Goal: Information Seeking & Learning: Learn about a topic

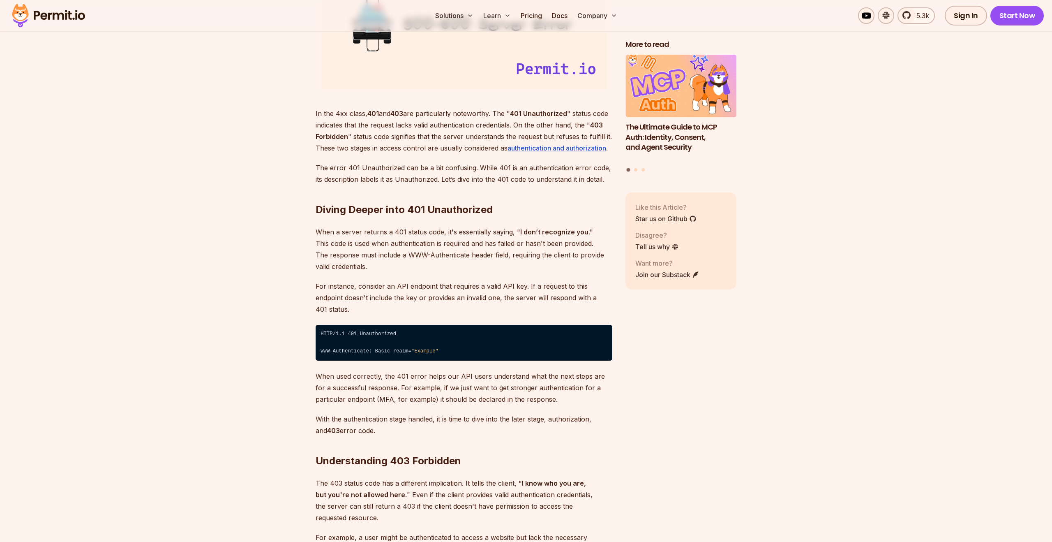
scroll to position [1231, 0]
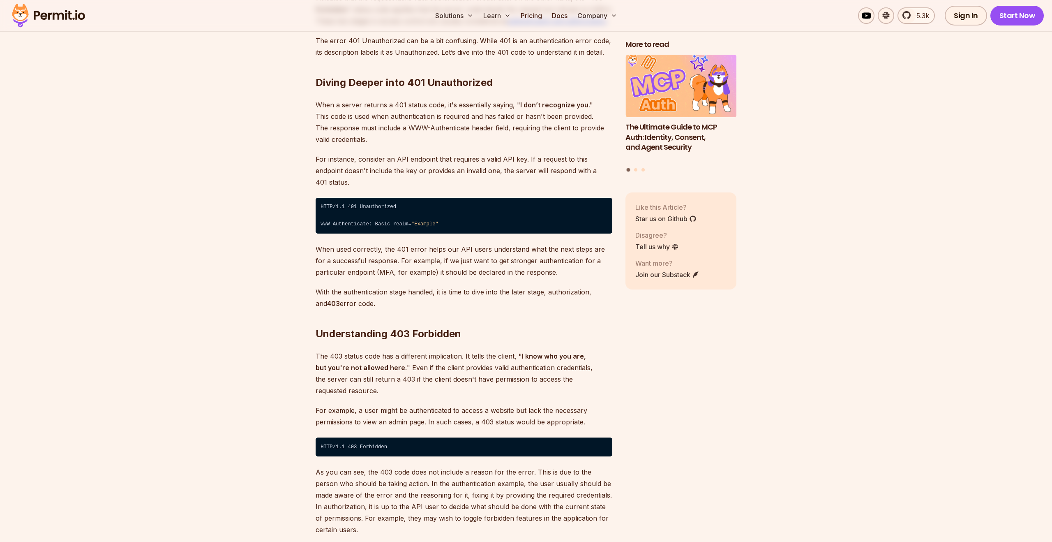
click at [437, 466] on p "As you can see, the 403 code does not include a reason for the error. This is d…" at bounding box center [464, 500] width 297 height 69
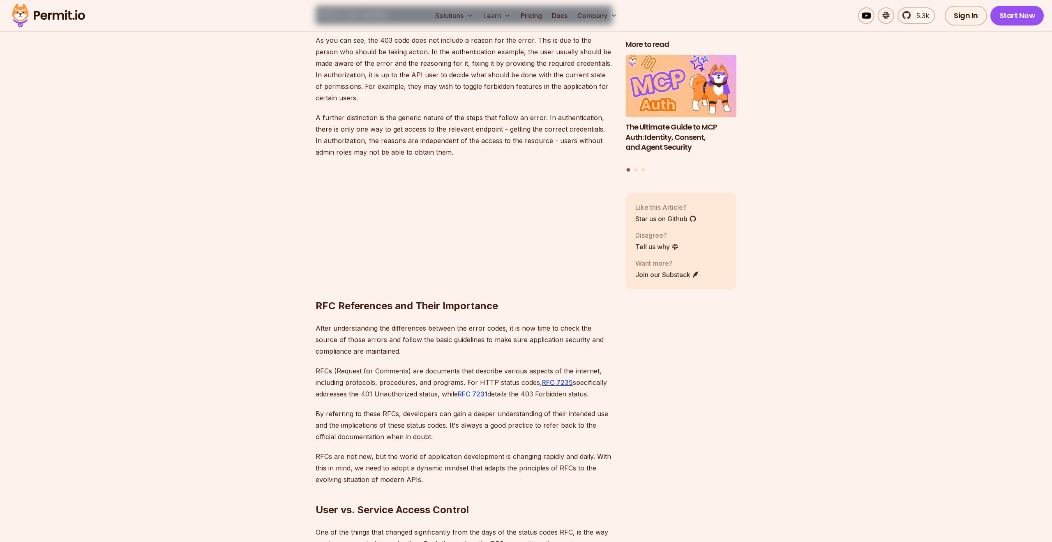
drag, startPoint x: 410, startPoint y: 321, endPoint x: 496, endPoint y: 320, distance: 85.9
click at [496, 320] on div "Introduction Understanding HTTP status codes is crucial when developing website…" at bounding box center [464, 410] width 297 height 3048
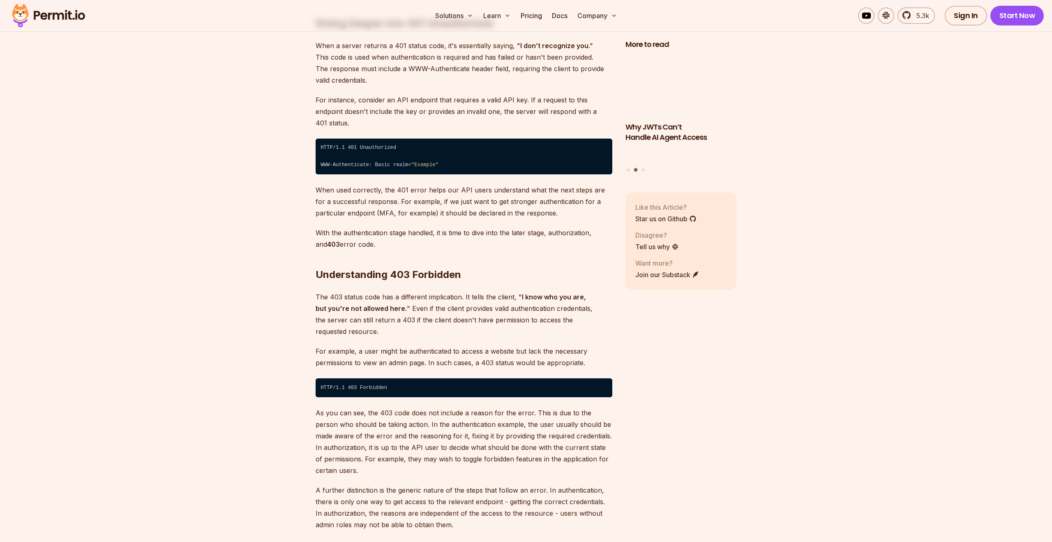
scroll to position [1282, 0]
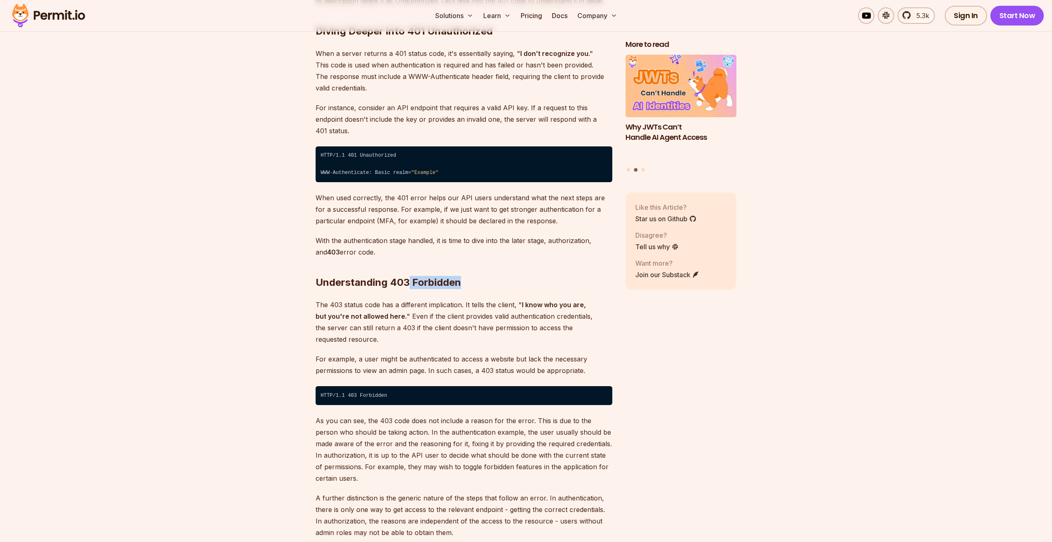
copy h2 "Forbidden"
drag, startPoint x: 410, startPoint y: 269, endPoint x: 486, endPoint y: 271, distance: 76.5
click at [486, 271] on h2 "Understanding 403 Forbidden" at bounding box center [464, 266] width 297 height 46
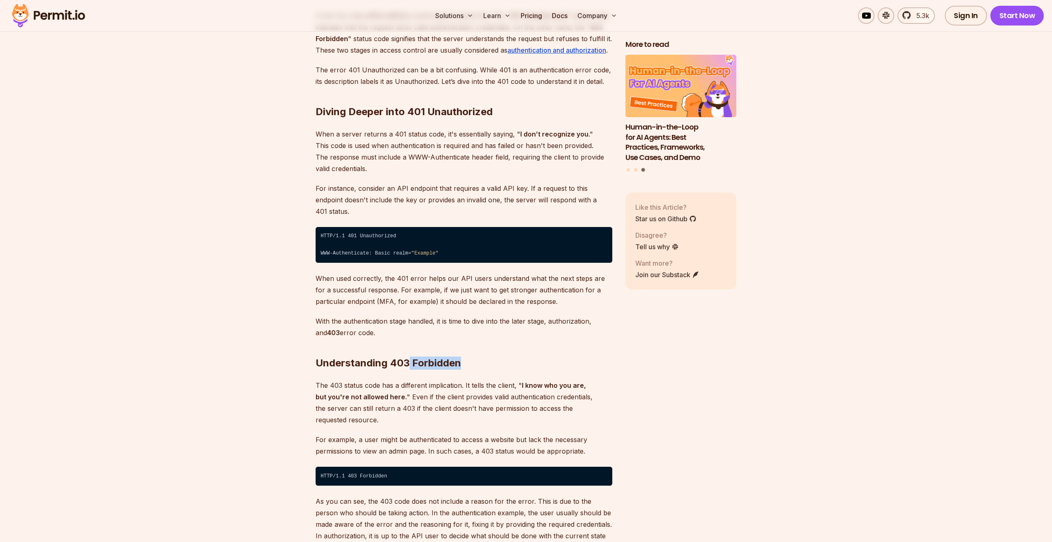
scroll to position [1159, 0]
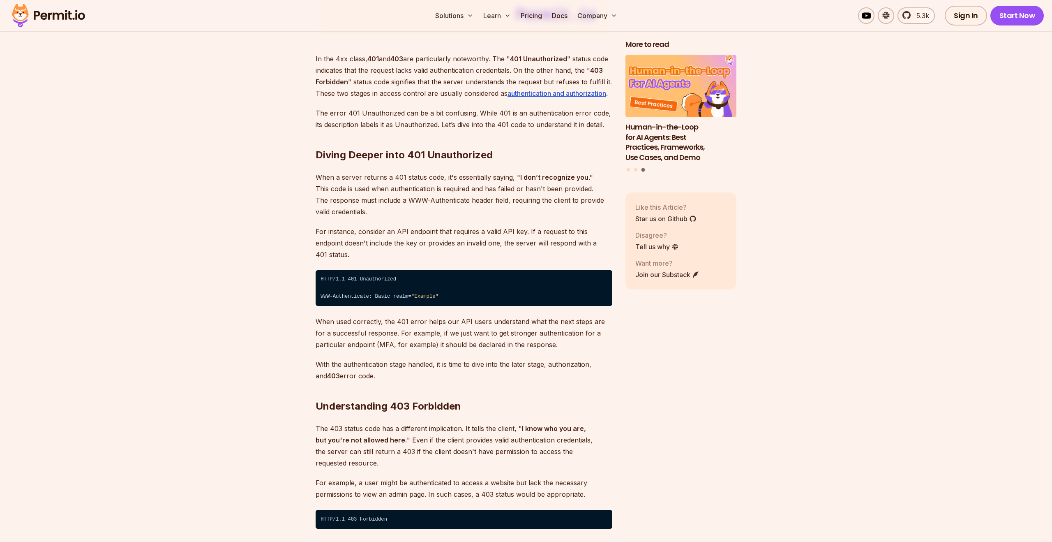
click at [449, 152] on h2 "Diving Deeper into 401 Unauthorized" at bounding box center [464, 138] width 297 height 46
copy h2 "Unauthorized"
